Goal: Transaction & Acquisition: Purchase product/service

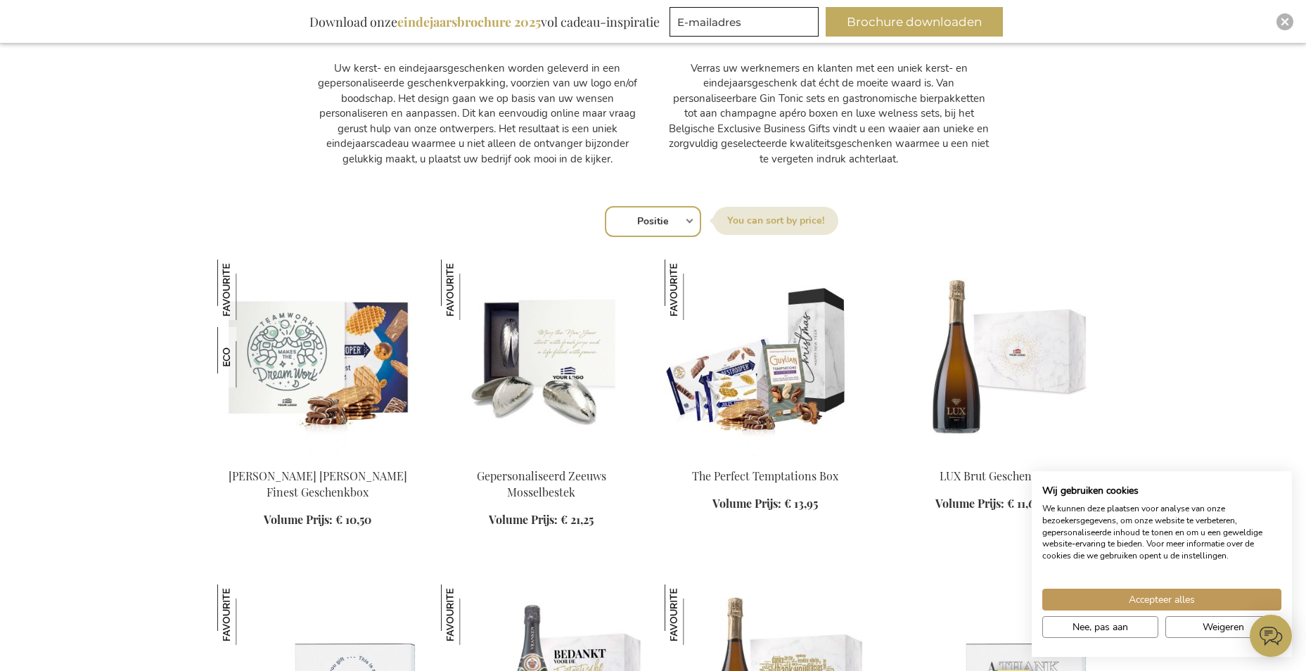
scroll to position [985, 0]
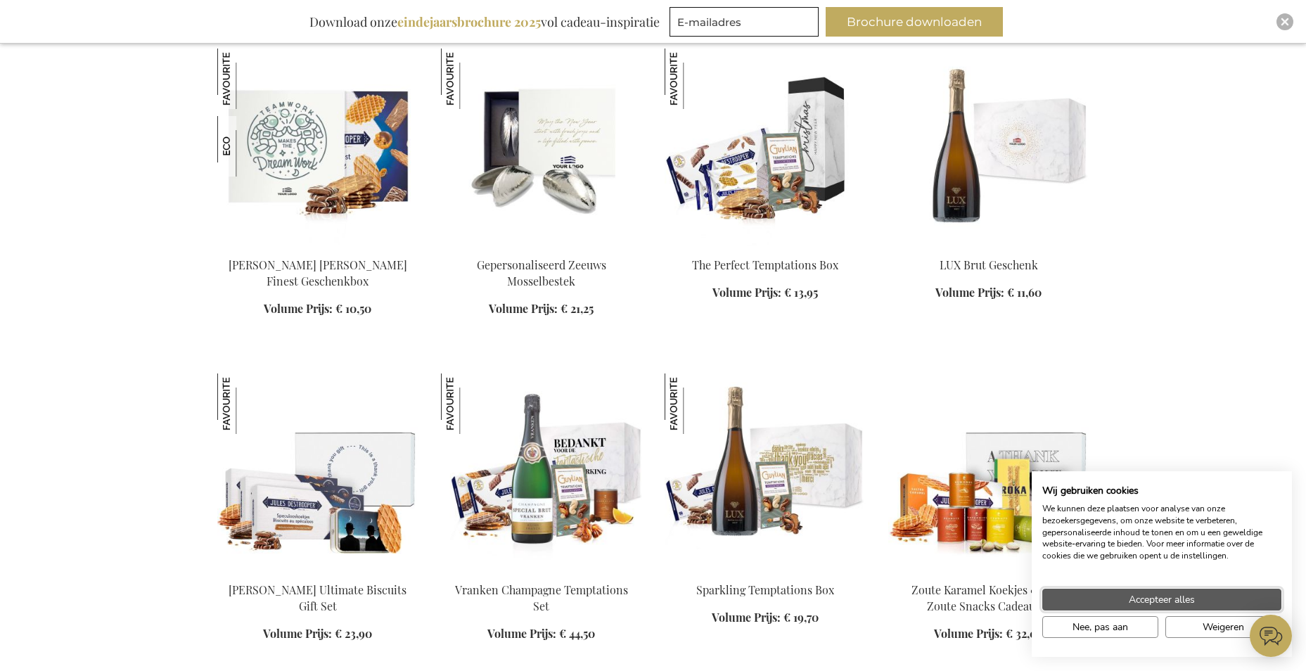
click at [1175, 596] on span "Accepteer alles" at bounding box center [1162, 599] width 66 height 15
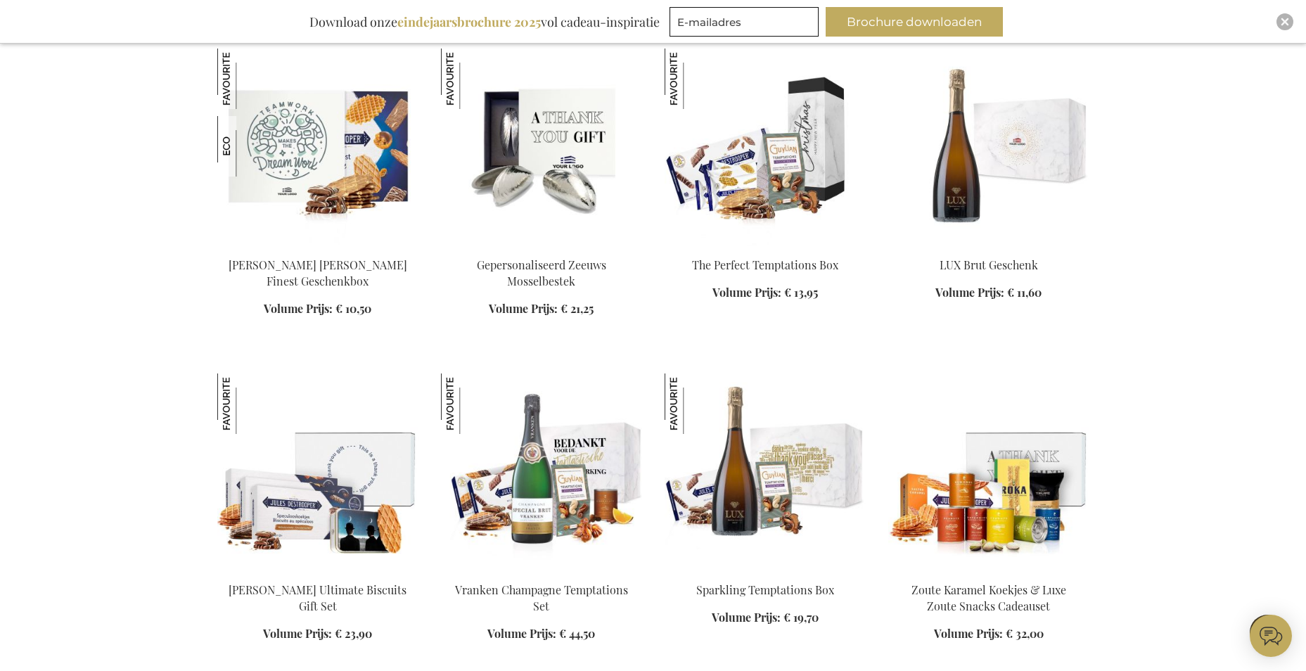
click at [544, 220] on img at bounding box center [541, 147] width 201 height 197
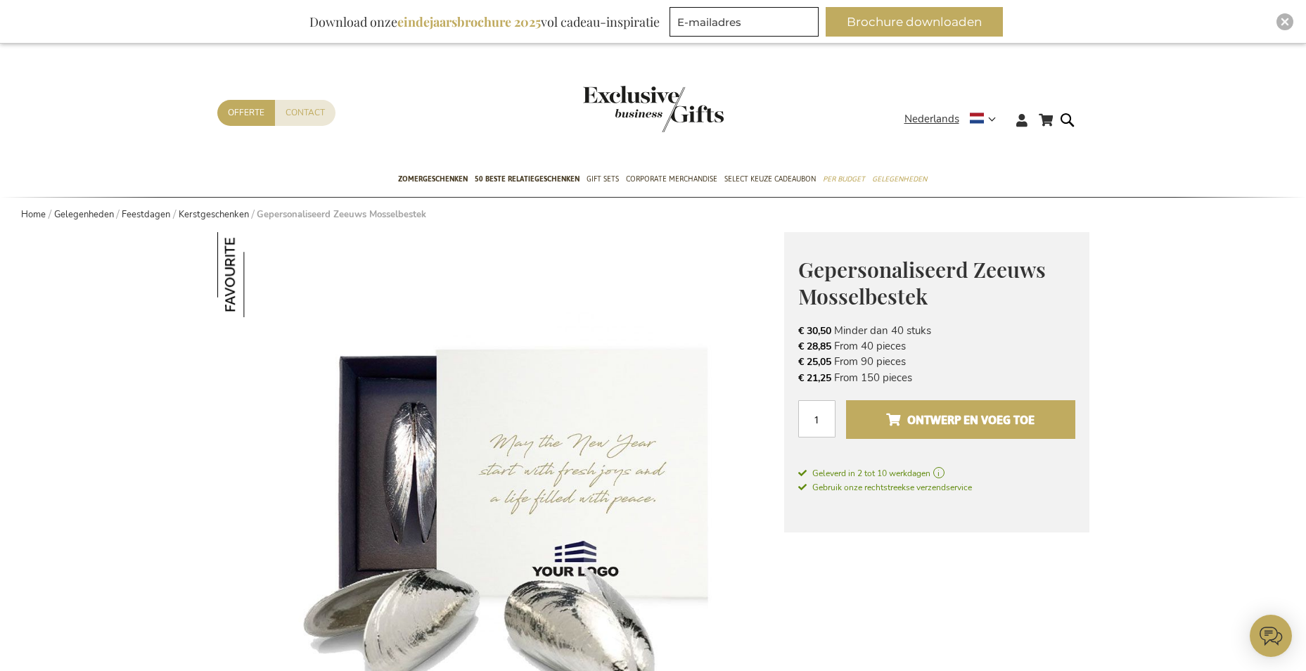
scroll to position [352, 0]
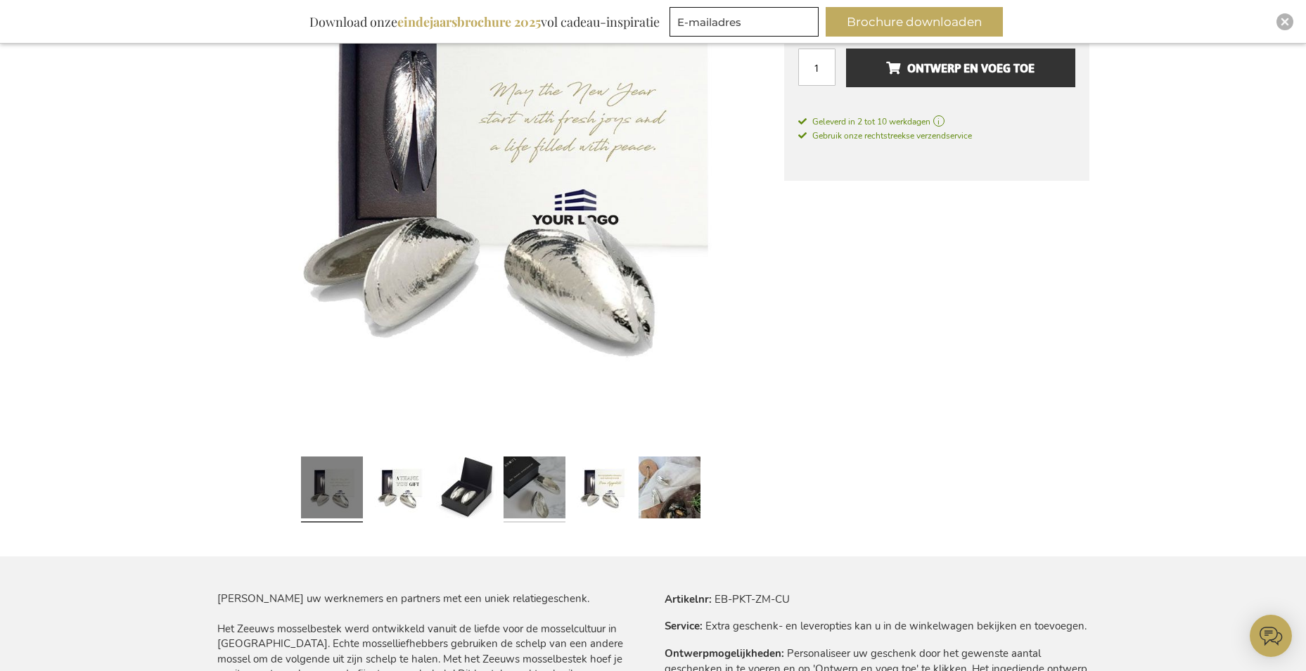
click at [549, 506] on link at bounding box center [535, 489] width 62 height 77
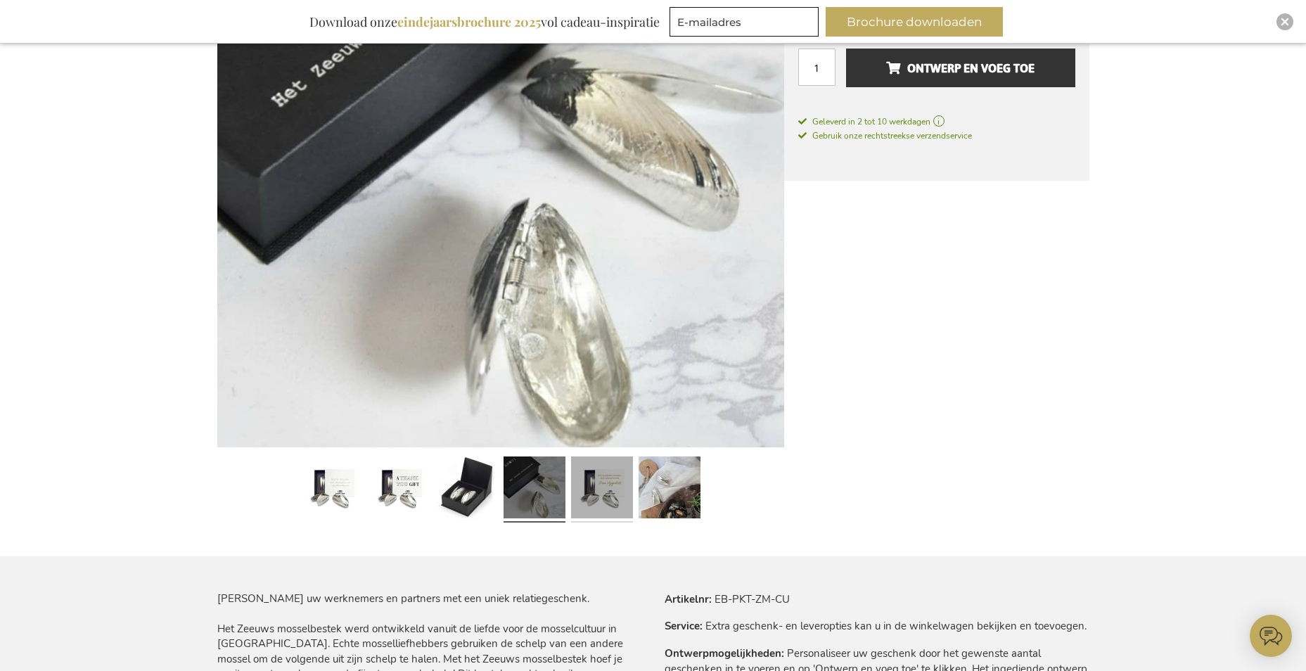
click at [592, 490] on link at bounding box center [602, 489] width 62 height 77
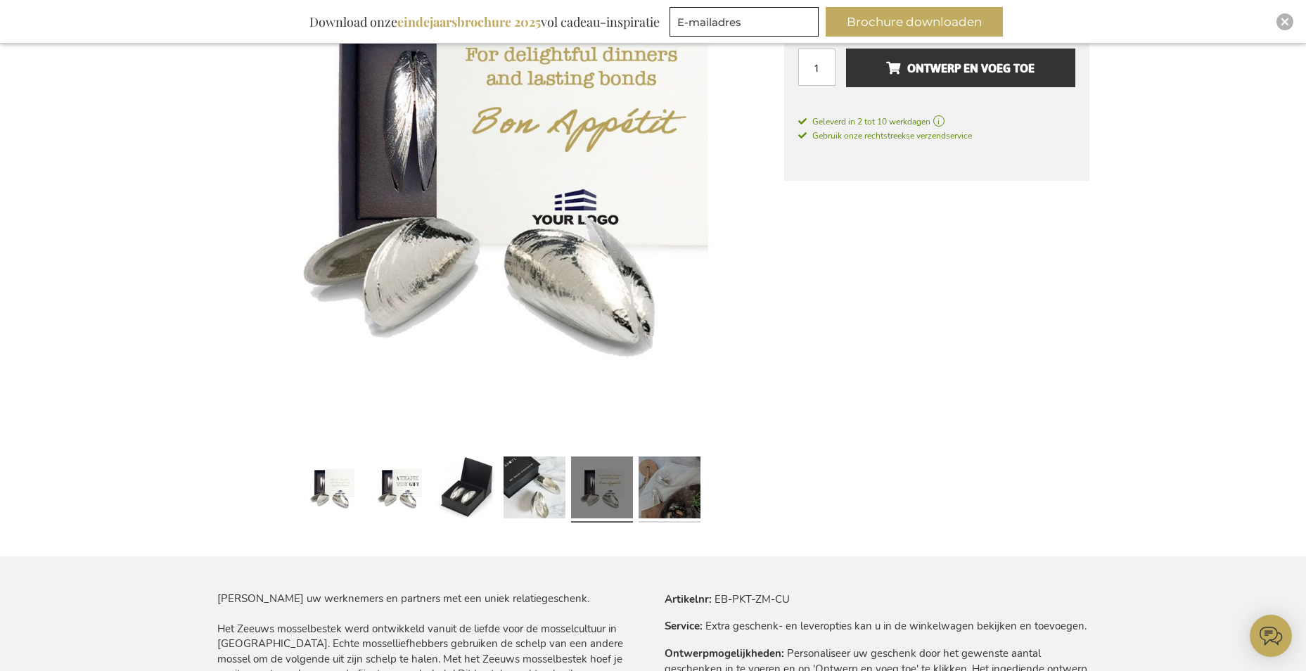
click at [646, 499] on link at bounding box center [670, 489] width 62 height 77
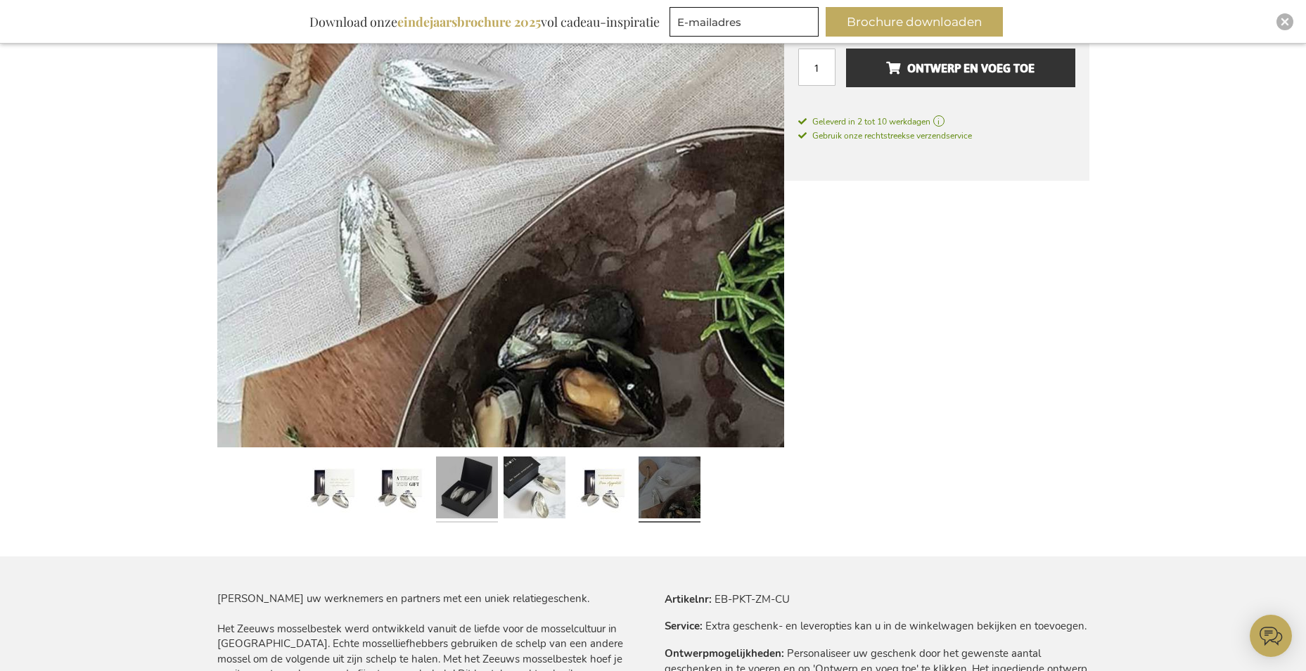
click at [485, 480] on link at bounding box center [467, 489] width 62 height 77
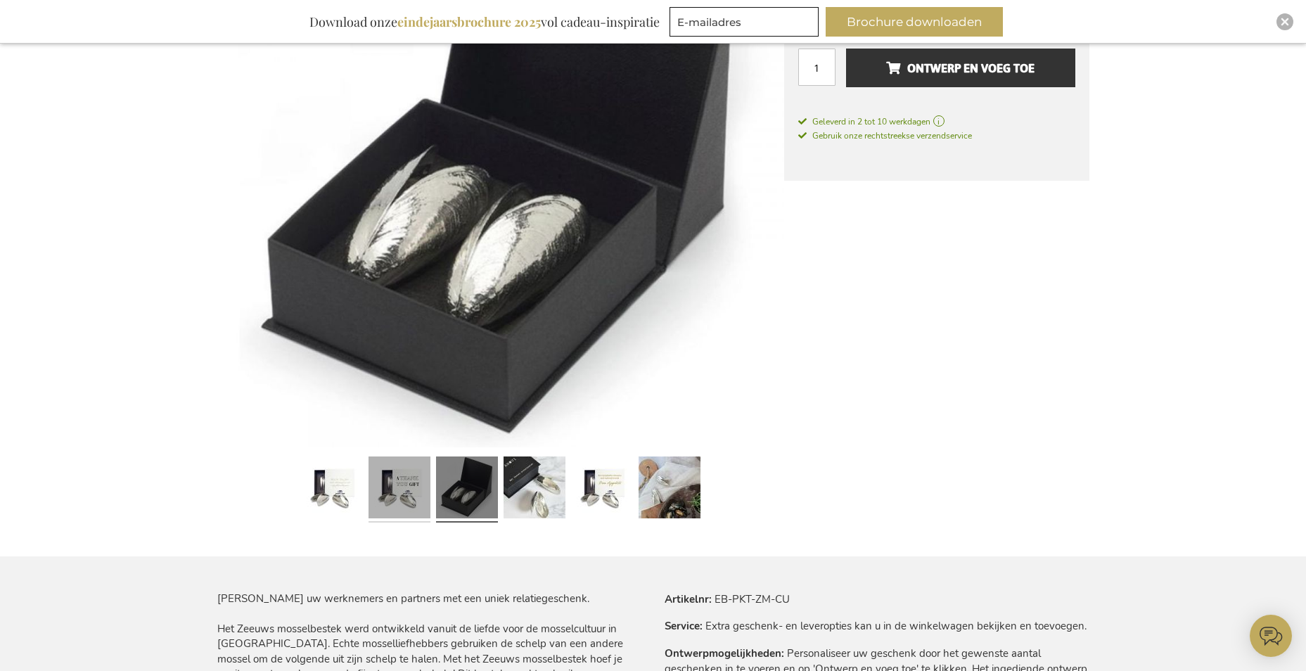
click at [420, 474] on link at bounding box center [400, 489] width 62 height 77
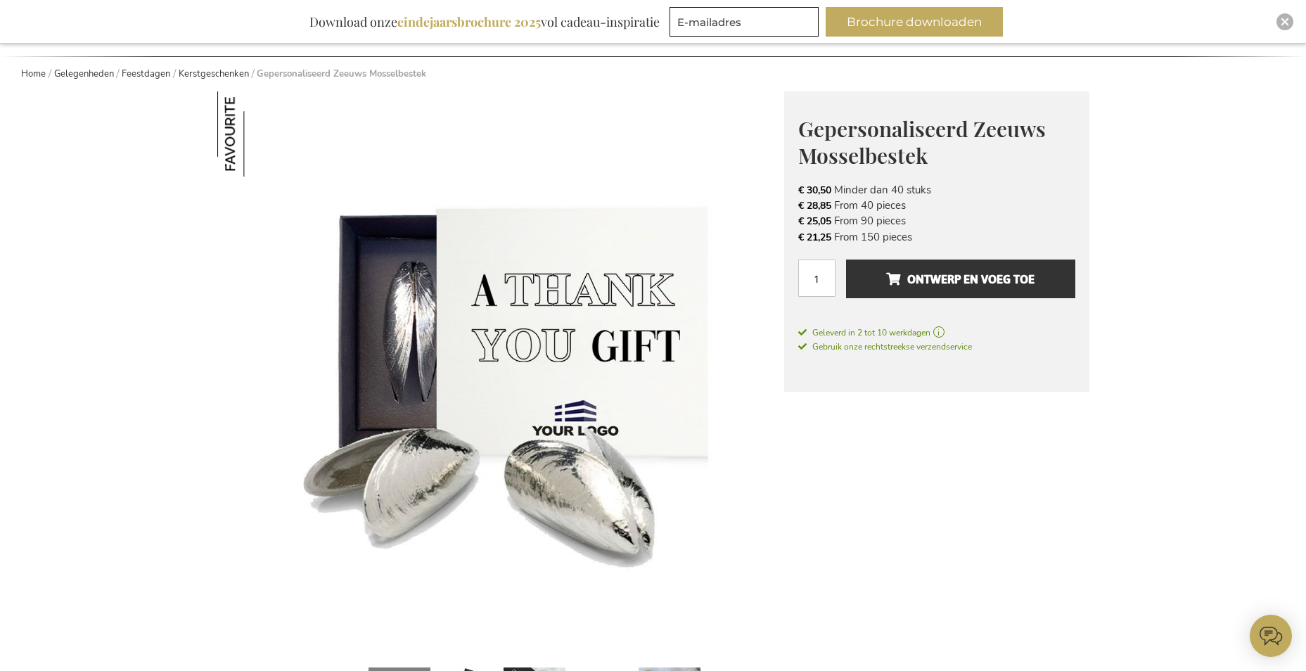
scroll to position [0, 0]
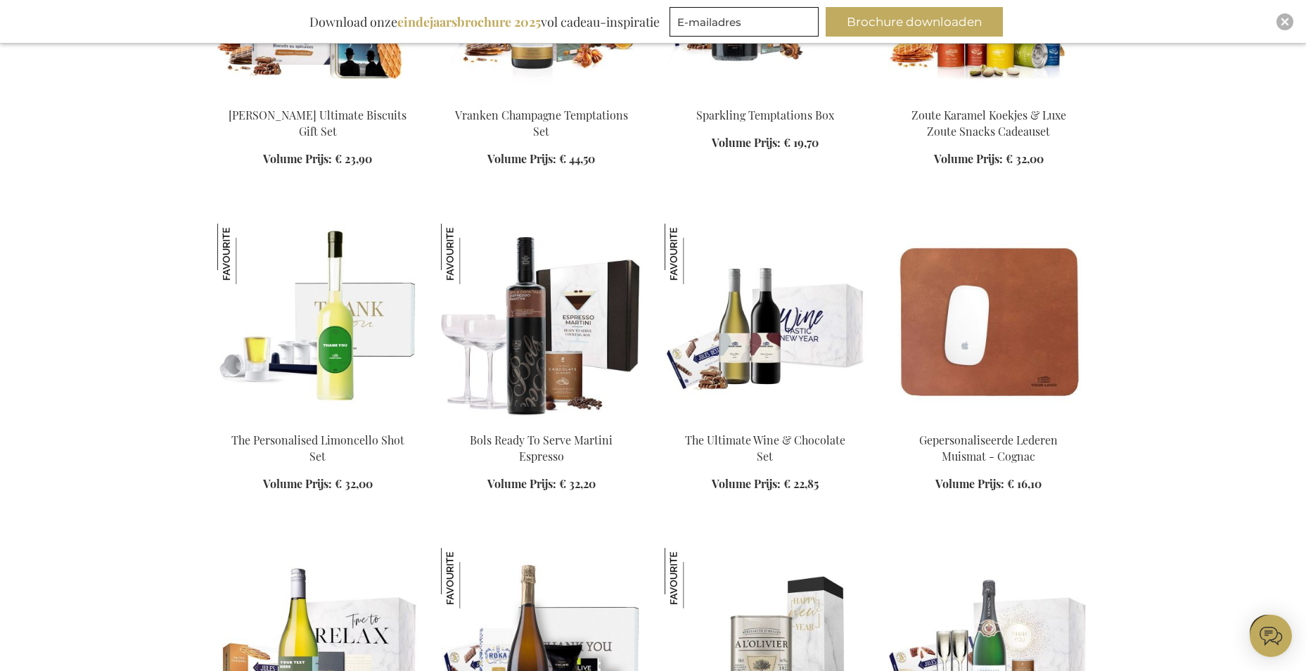
scroll to position [1455, 0]
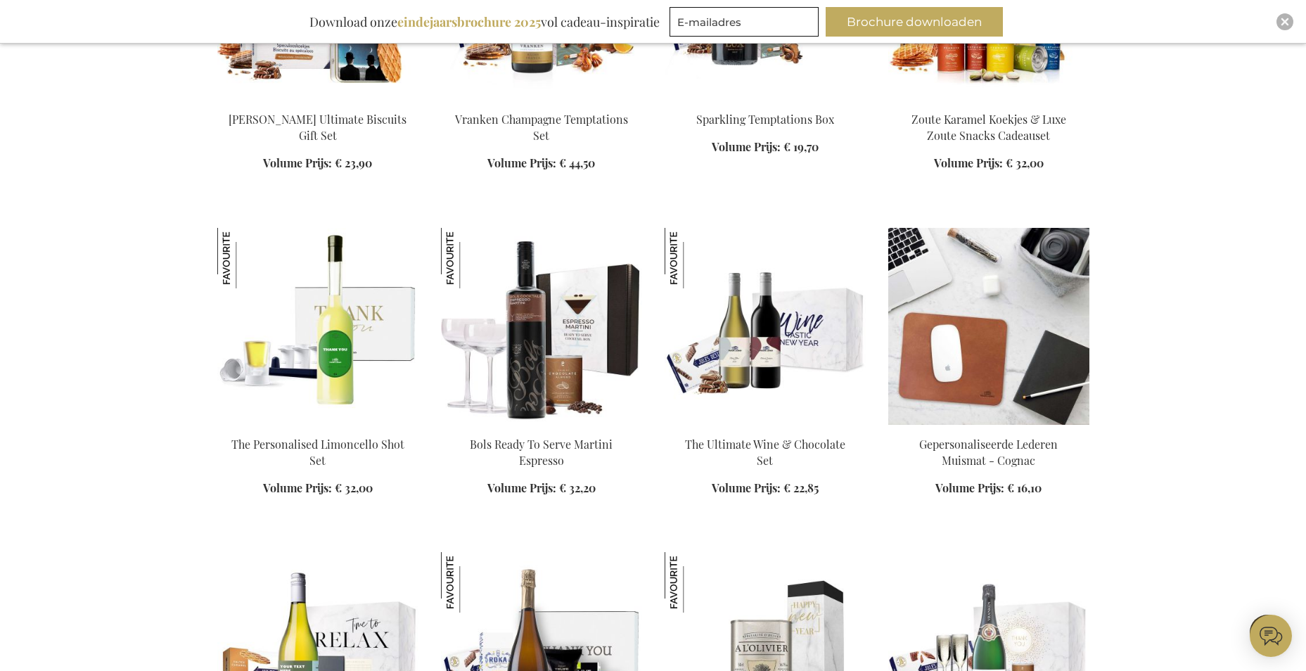
click at [1001, 300] on img at bounding box center [988, 326] width 201 height 197
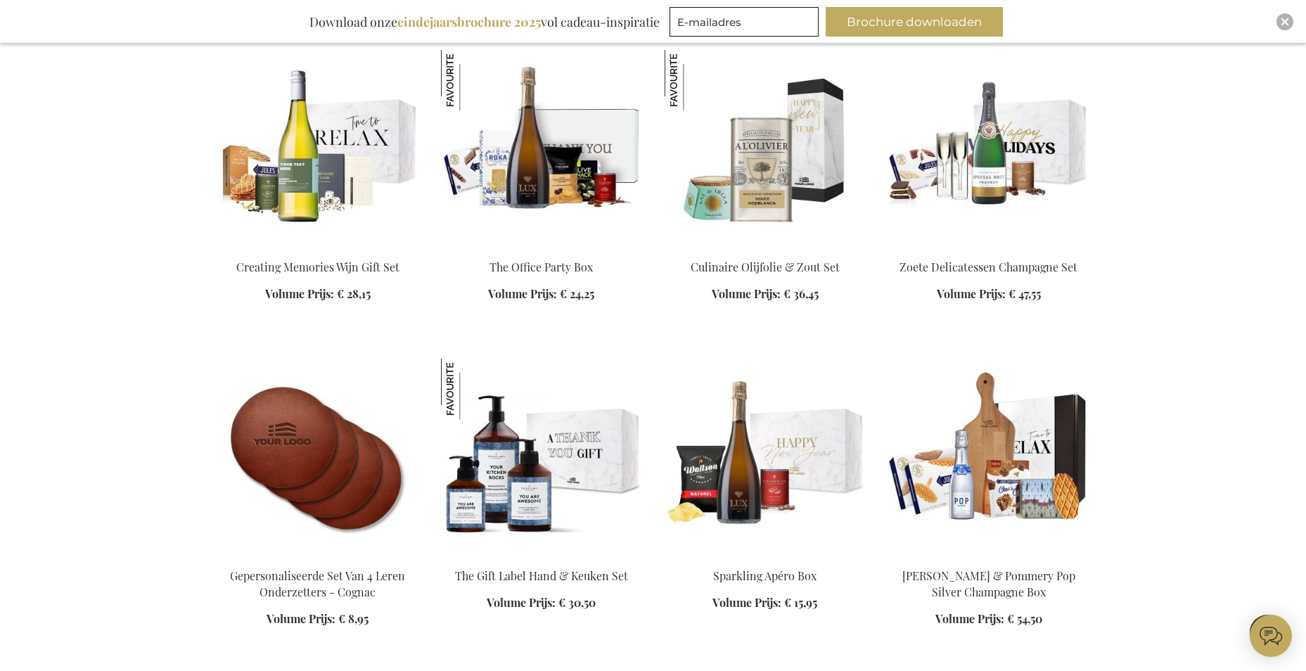
scroll to position [2035, 0]
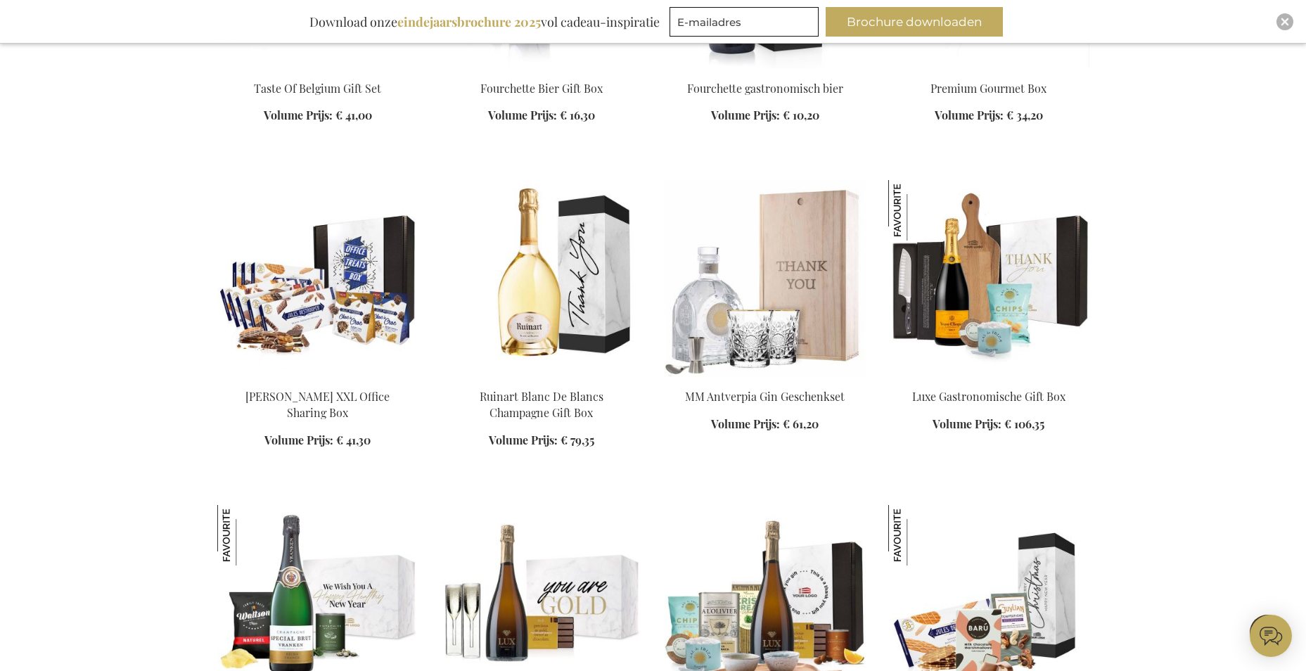
scroll to position [2879, 0]
